Goal: Use online tool/utility: Utilize a website feature to perform a specific function

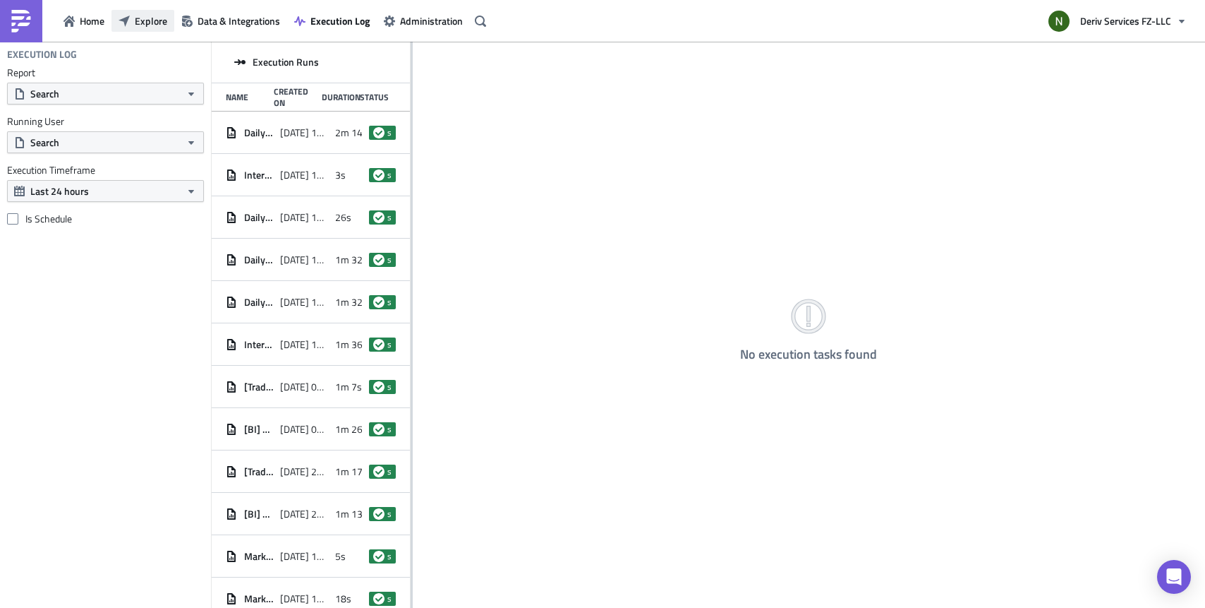
click at [129, 25] on icon "button" at bounding box center [124, 21] width 11 height 11
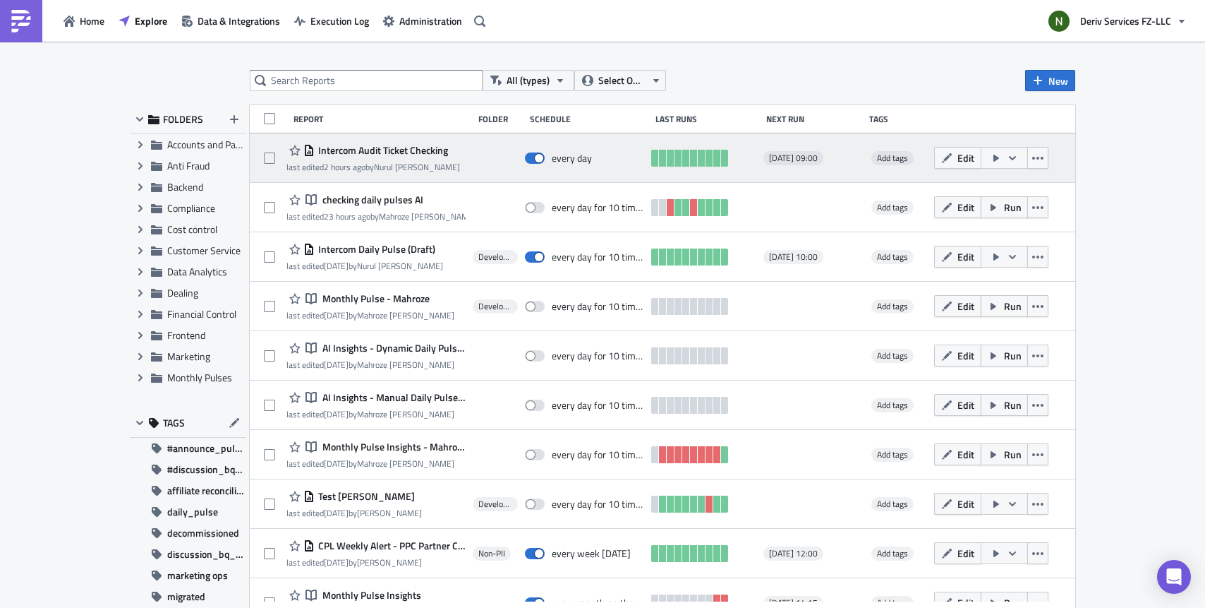
click at [383, 146] on span "Intercom Audit Ticket Checking" at bounding box center [381, 150] width 133 height 13
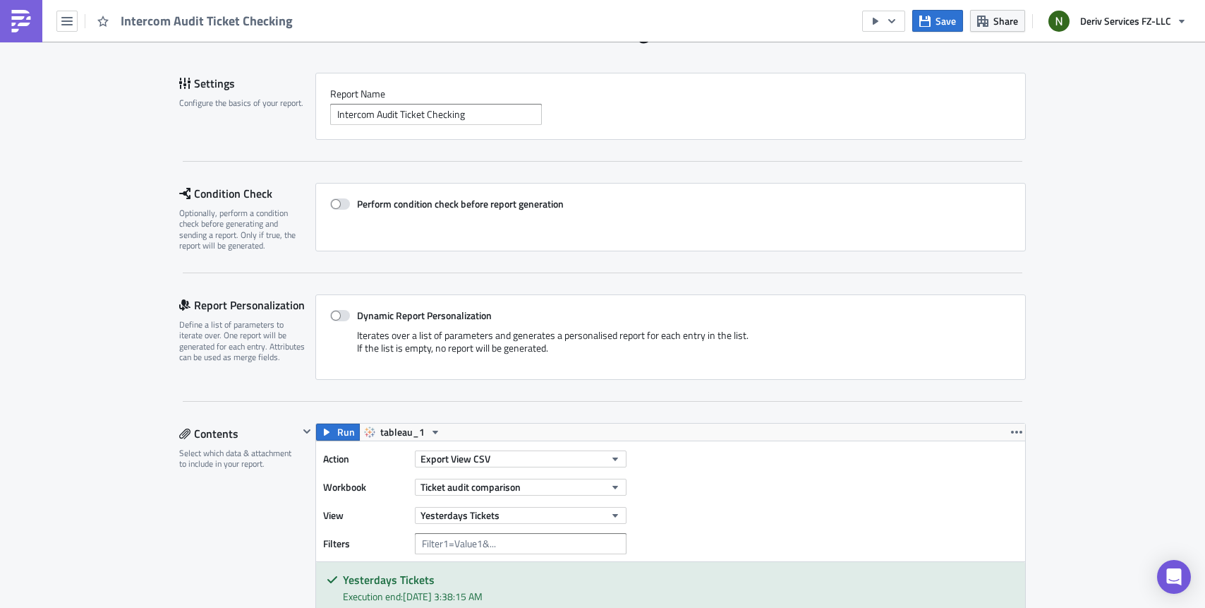
scroll to position [350, 0]
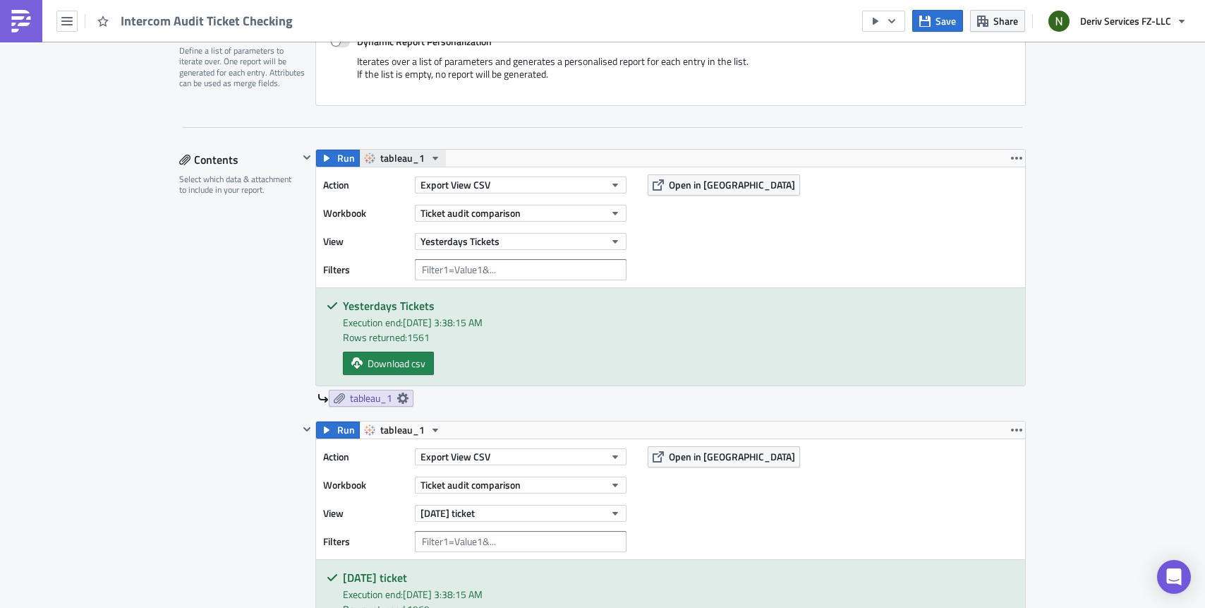
click at [394, 152] on span "tableau_1" at bounding box center [402, 158] width 44 height 17
click at [723, 189] on span "Open in [GEOGRAPHIC_DATA]" at bounding box center [732, 184] width 126 height 15
click at [888, 28] on button "button" at bounding box center [883, 21] width 43 height 21
click at [667, 149] on div "Run tableau_1 Action Export View CSV Workbook Ticket audit comparison View Yest…" at bounding box center [670, 267] width 711 height 237
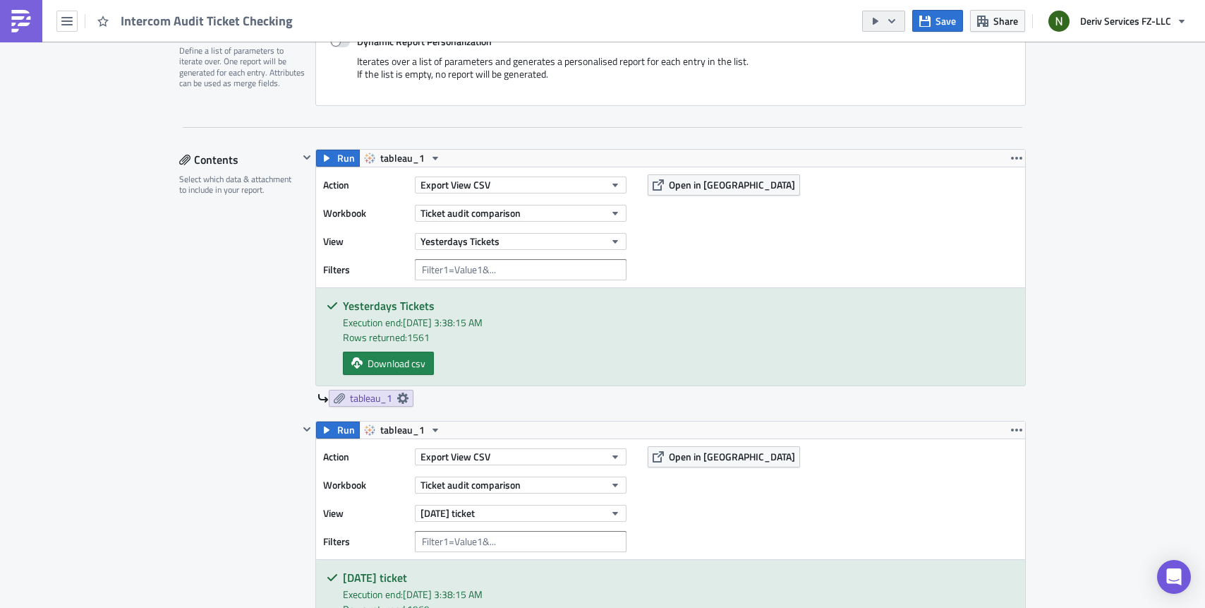
click at [889, 20] on icon "button" at bounding box center [891, 21] width 11 height 11
click at [903, 79] on div "Run Report" at bounding box center [927, 78] width 110 height 14
click at [893, 18] on icon "button" at bounding box center [891, 21] width 11 height 11
click at [901, 73] on div "Run Report" at bounding box center [927, 78] width 110 height 14
